Goal: Task Accomplishment & Management: Use online tool/utility

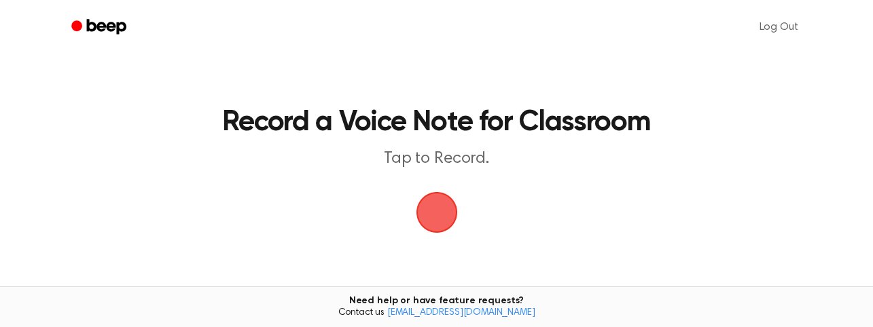
click at [438, 204] on span "button" at bounding box center [436, 212] width 67 height 67
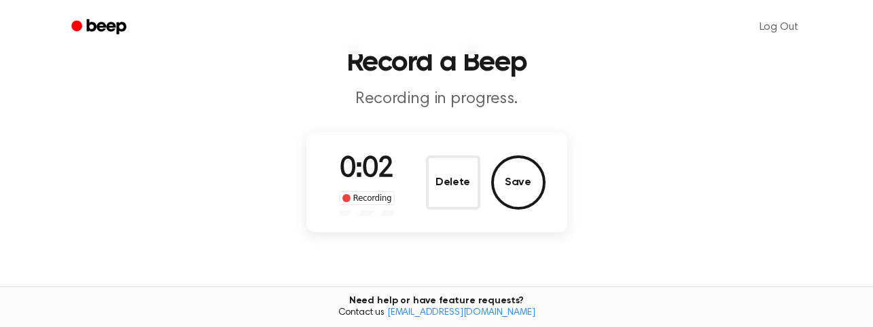
scroll to position [54, 0]
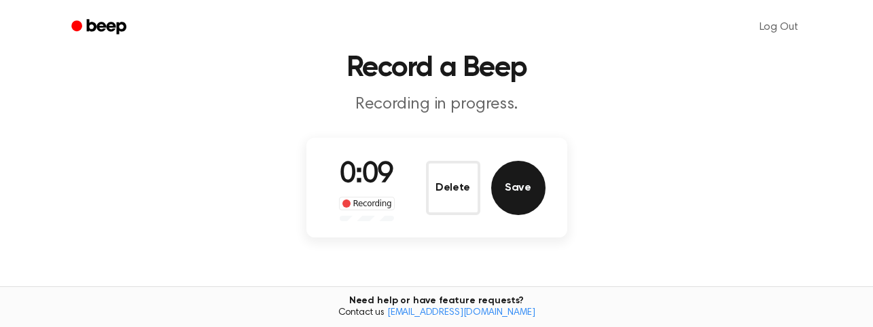
click at [522, 192] on button "Save" at bounding box center [518, 188] width 54 height 54
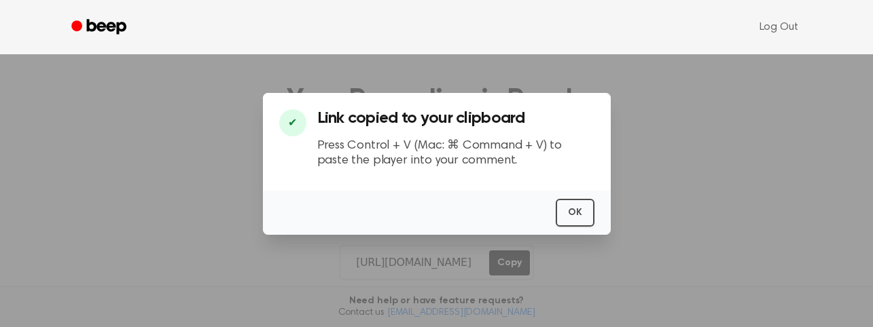
scroll to position [137, 0]
click at [575, 212] on button "OK" at bounding box center [575, 213] width 39 height 28
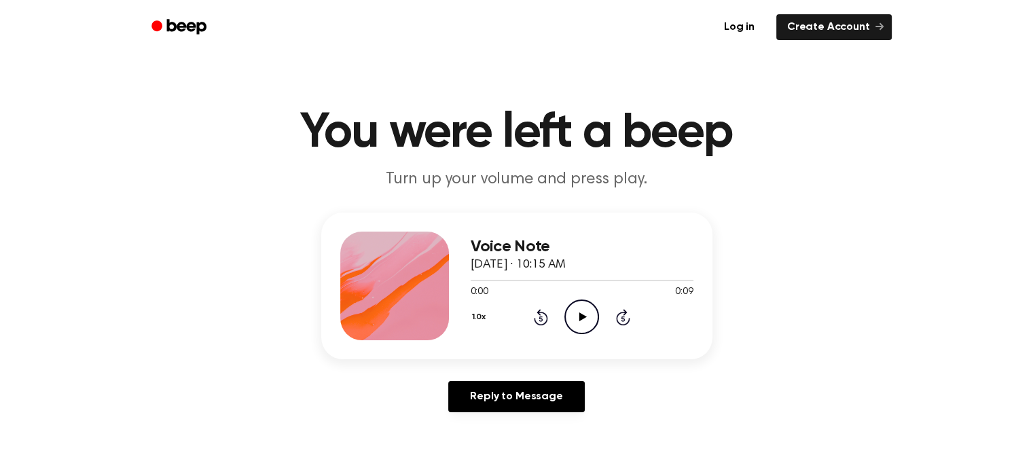
click at [587, 317] on icon "Play Audio" at bounding box center [581, 316] width 35 height 35
